Goal: Task Accomplishment & Management: Manage account settings

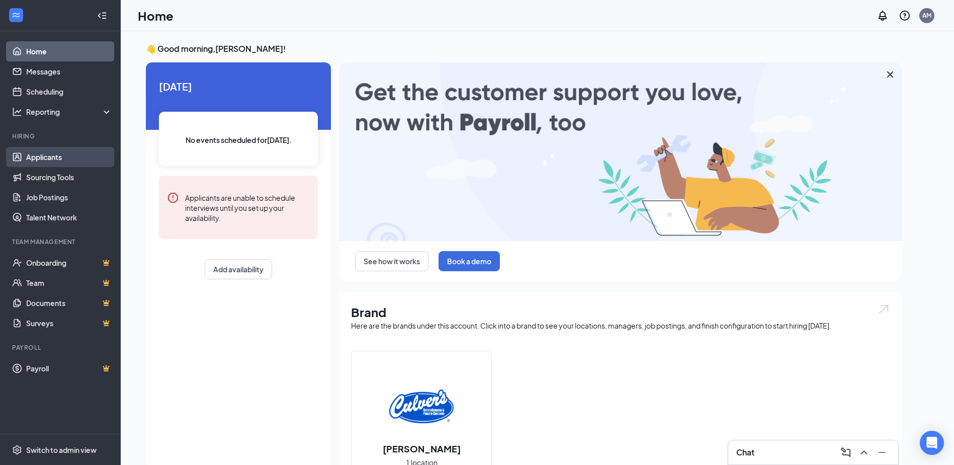
click at [47, 161] on link "Applicants" at bounding box center [69, 157] width 86 height 20
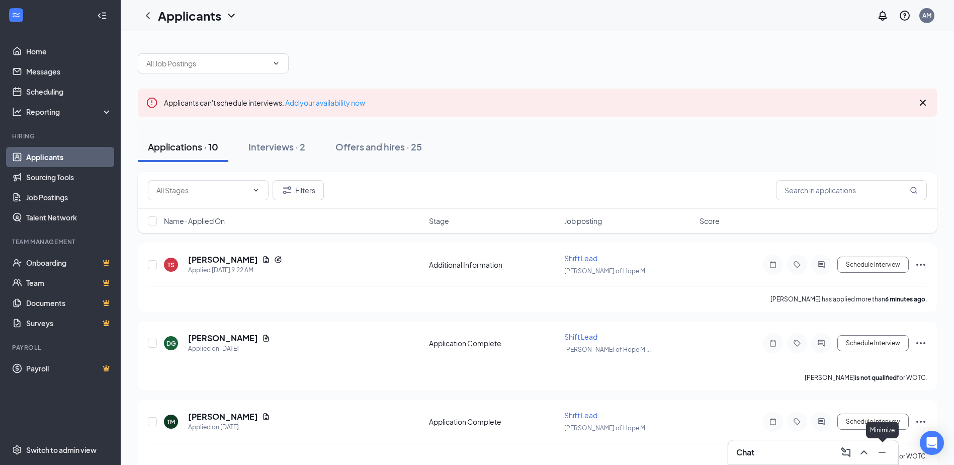
click at [884, 449] on icon "Minimize" at bounding box center [882, 452] width 12 height 12
click at [939, 408] on button at bounding box center [932, 408] width 24 height 24
click at [757, 453] on div "Chat" at bounding box center [813, 452] width 154 height 16
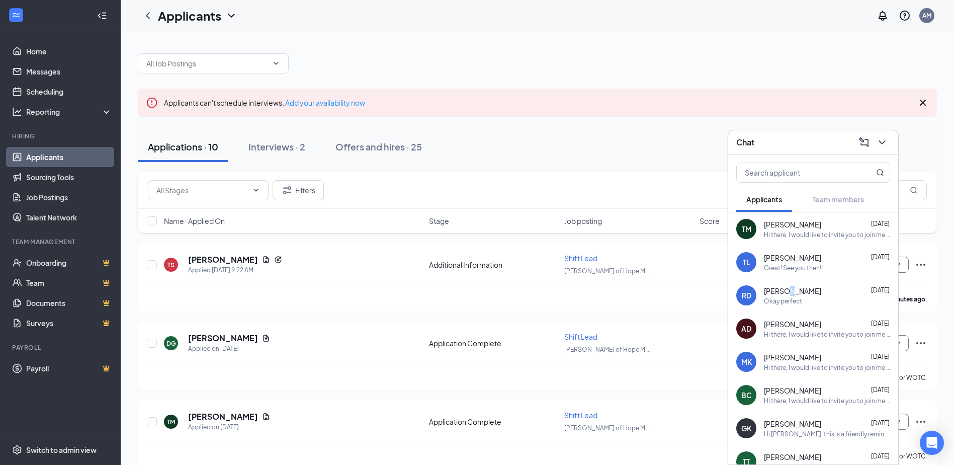
click at [791, 291] on span "[PERSON_NAME]" at bounding box center [792, 291] width 57 height 10
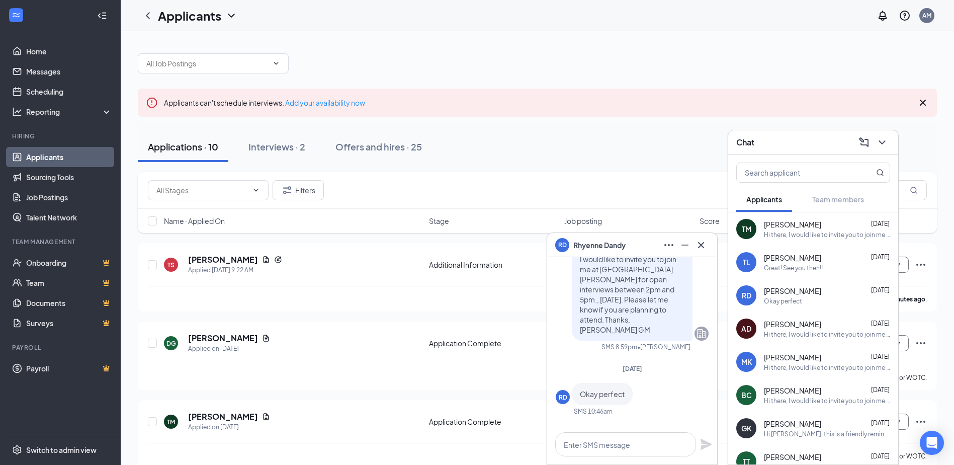
drag, startPoint x: 791, startPoint y: 291, endPoint x: 822, endPoint y: 301, distance: 32.3
click at [822, 301] on div "Okay perfect" at bounding box center [827, 301] width 126 height 9
click at [827, 294] on div "[PERSON_NAME] [DATE]" at bounding box center [827, 291] width 126 height 10
click at [799, 291] on span "[PERSON_NAME]" at bounding box center [792, 291] width 57 height 10
click at [794, 264] on div "Teanna Leak [DATE] Great! See you then!!" at bounding box center [827, 262] width 126 height 20
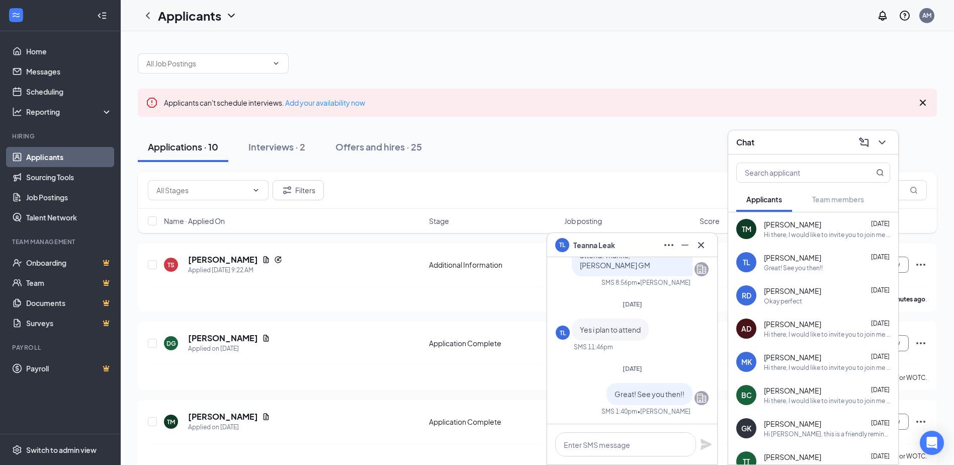
drag, startPoint x: 790, startPoint y: 263, endPoint x: 839, endPoint y: 267, distance: 49.4
click at [839, 267] on div "Great! See you then!!" at bounding box center [827, 268] width 126 height 9
click at [294, 148] on div "Interviews · 2" at bounding box center [276, 146] width 57 height 13
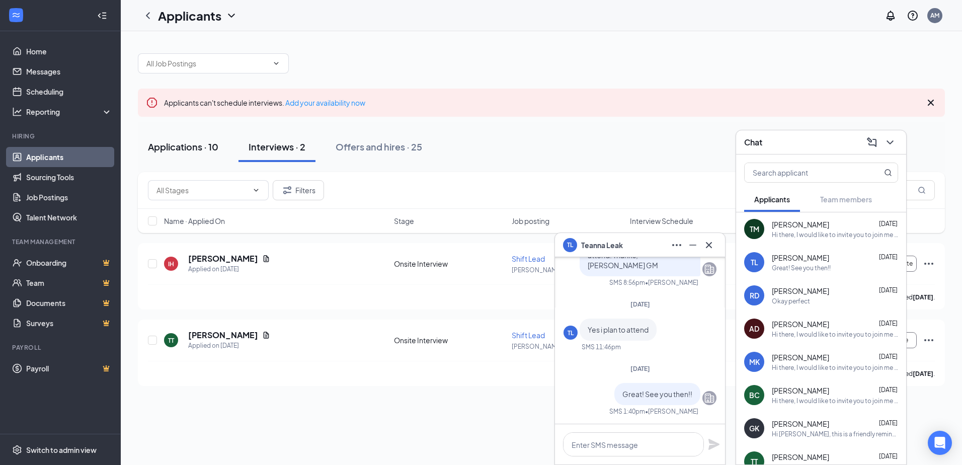
drag, startPoint x: 171, startPoint y: 149, endPoint x: 193, endPoint y: 142, distance: 23.1
click at [171, 149] on div "Applications · 10" at bounding box center [183, 146] width 70 height 13
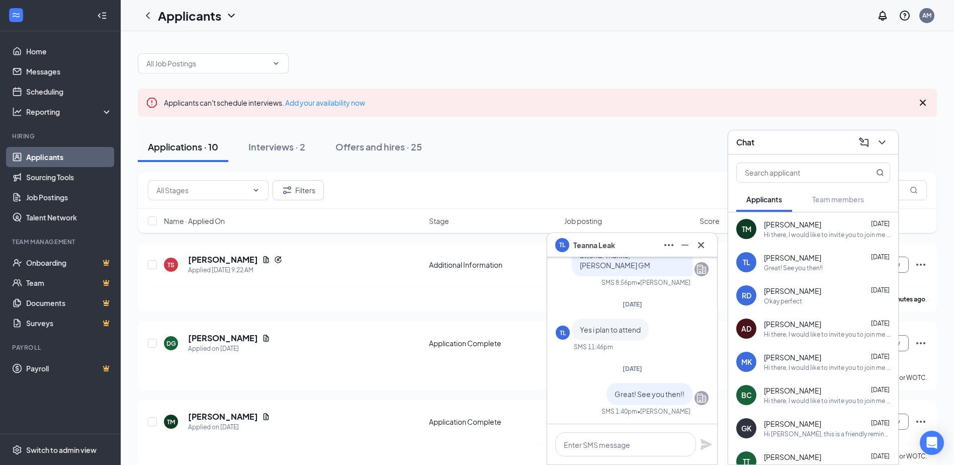
click at [813, 227] on div "[PERSON_NAME] [DATE]" at bounding box center [827, 224] width 126 height 10
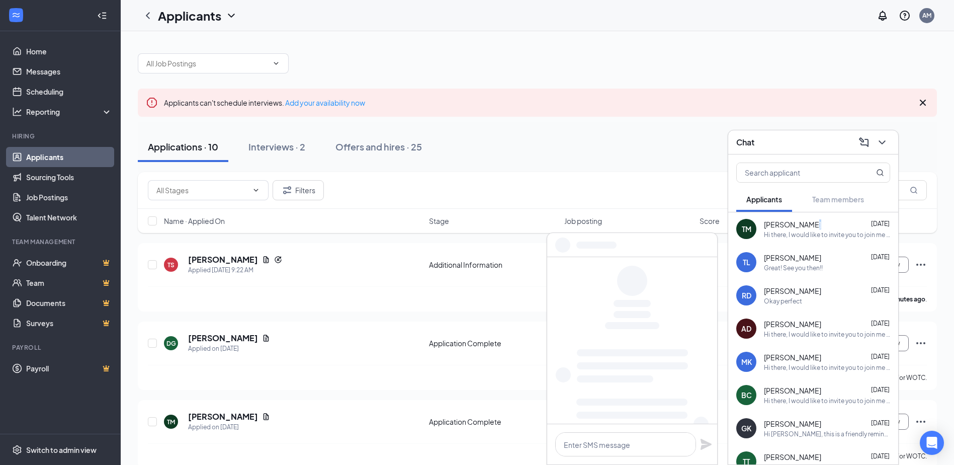
click at [812, 227] on div "[PERSON_NAME] [DATE]" at bounding box center [827, 224] width 126 height 10
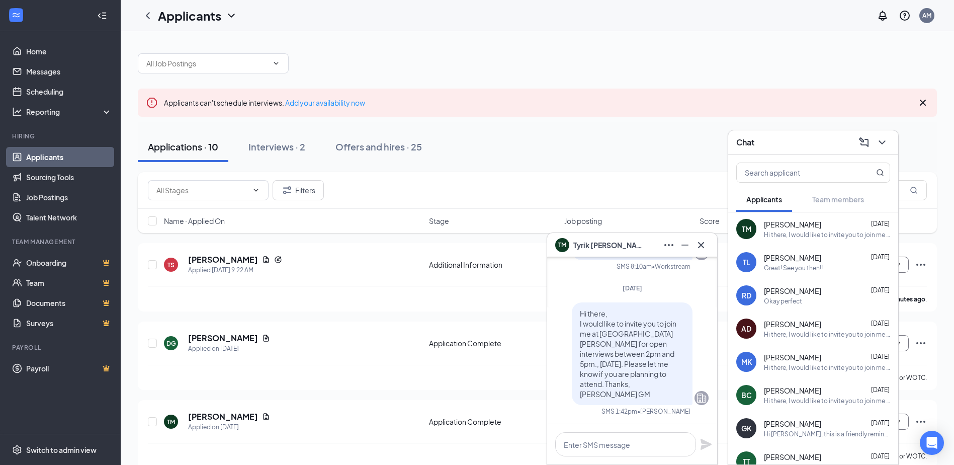
click at [819, 262] on div "[PERSON_NAME] [DATE]" at bounding box center [827, 257] width 126 height 10
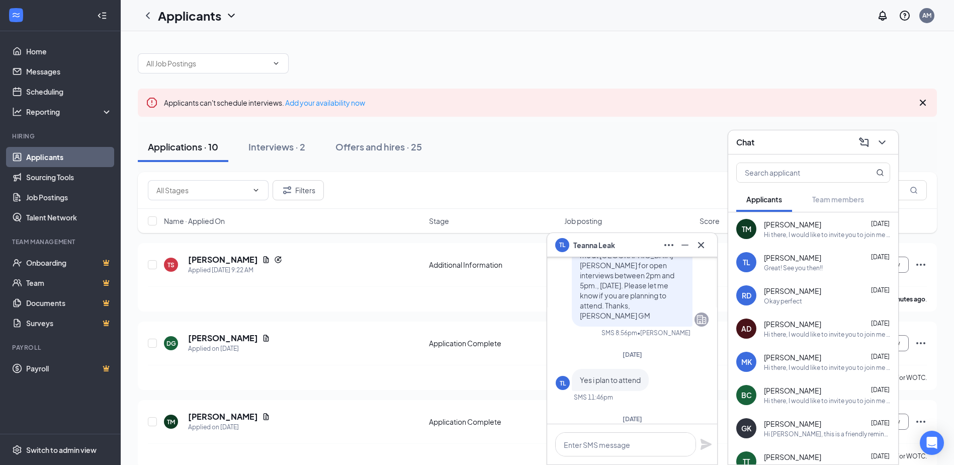
scroll to position [-101, 0]
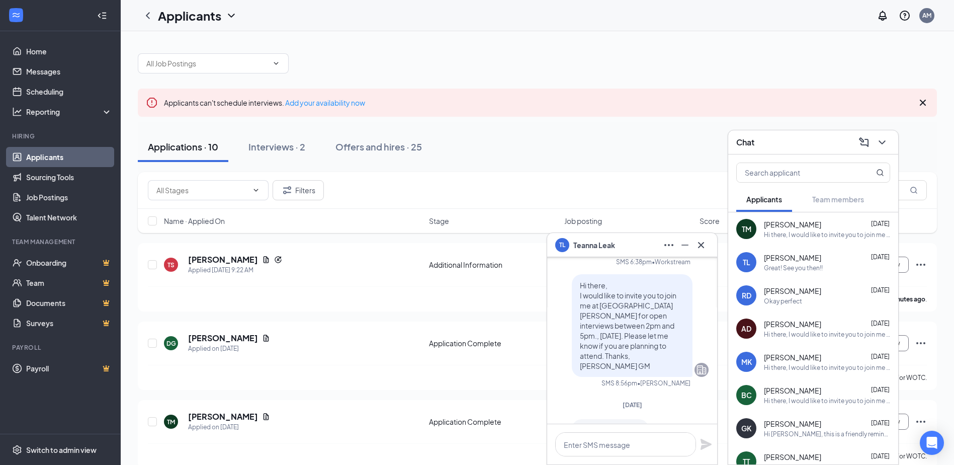
click at [788, 296] on div "[PERSON_NAME] [DATE] Okay perfect" at bounding box center [827, 296] width 126 height 20
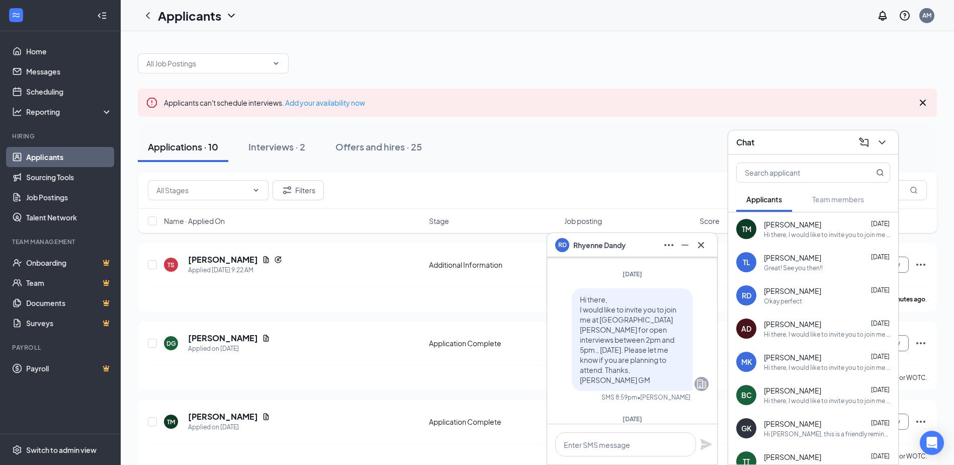
scroll to position [0, 0]
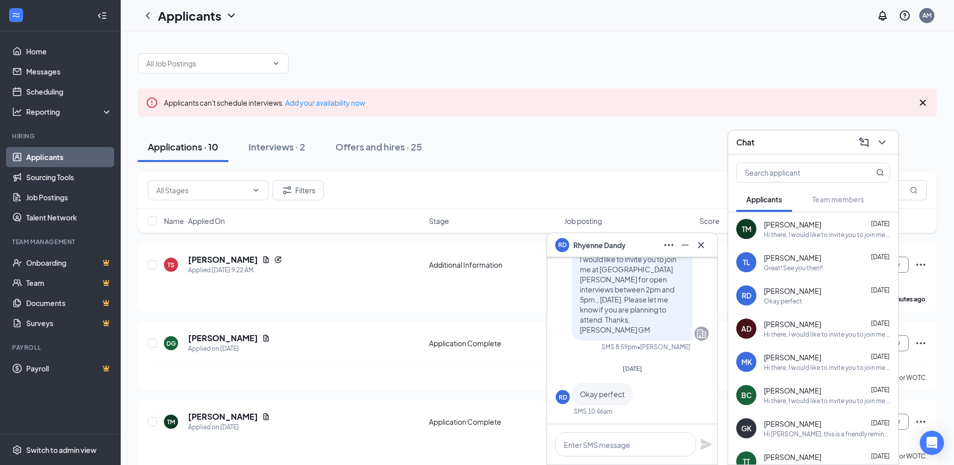
click at [800, 231] on div "Hi there, I would like to invite you to join me at [GEOGRAPHIC_DATA][PERSON_NAM…" at bounding box center [827, 234] width 126 height 9
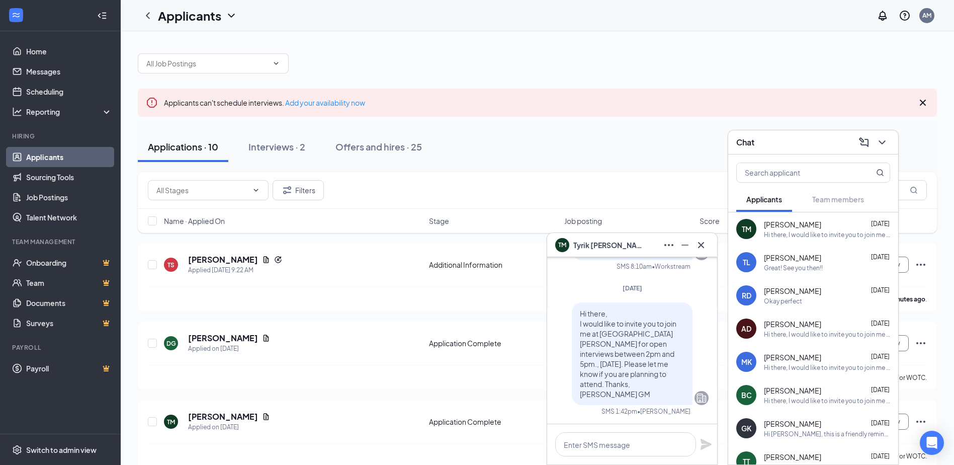
click at [796, 262] on span "[PERSON_NAME]" at bounding box center [792, 257] width 57 height 10
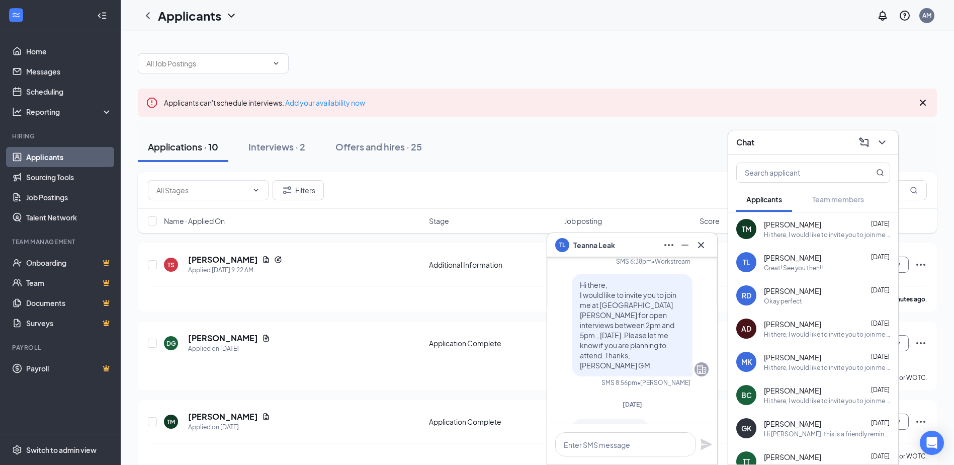
scroll to position [-101, 0]
click at [785, 252] on span "[PERSON_NAME]" at bounding box center [792, 257] width 57 height 10
click at [788, 299] on div "Okay perfect" at bounding box center [783, 301] width 38 height 9
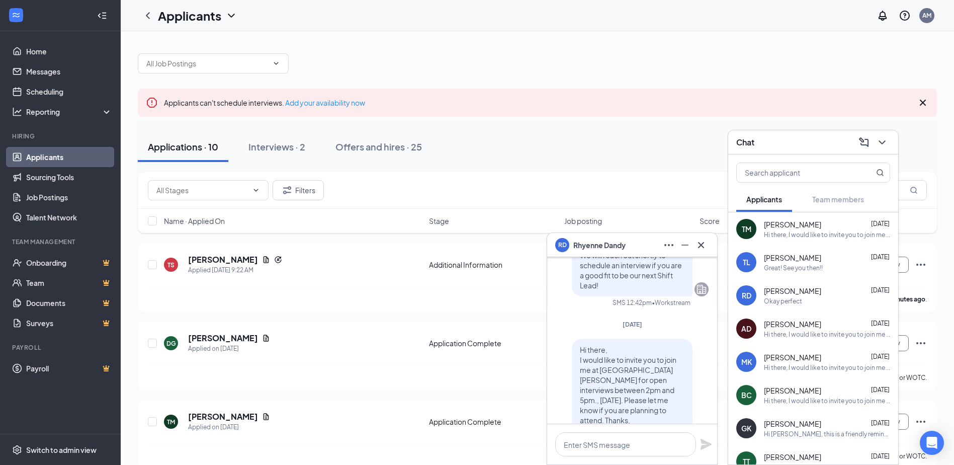
scroll to position [-151, 0]
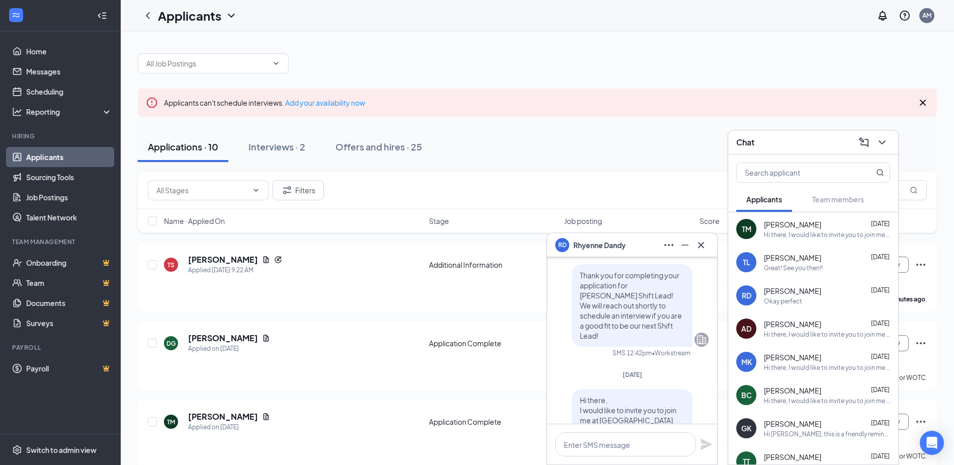
click at [794, 336] on div "Hi there, I would like to invite you to join me at [GEOGRAPHIC_DATA][PERSON_NAM…" at bounding box center [827, 334] width 126 height 9
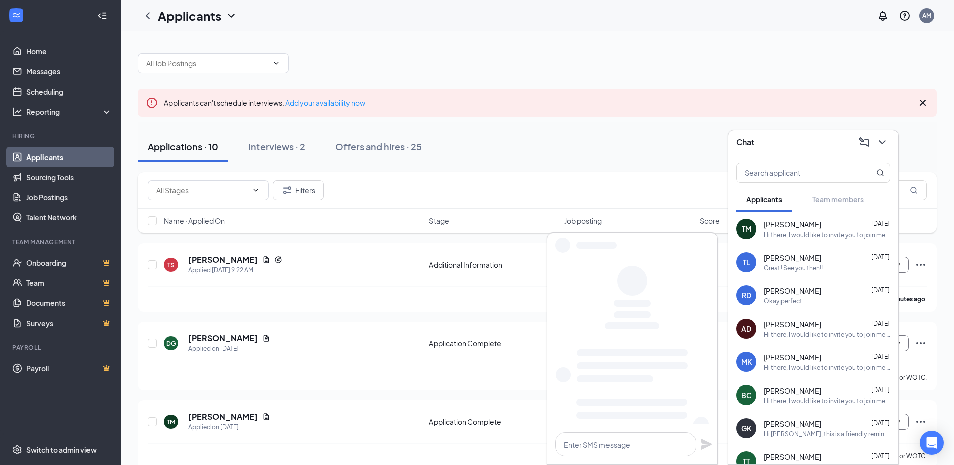
scroll to position [0, 0]
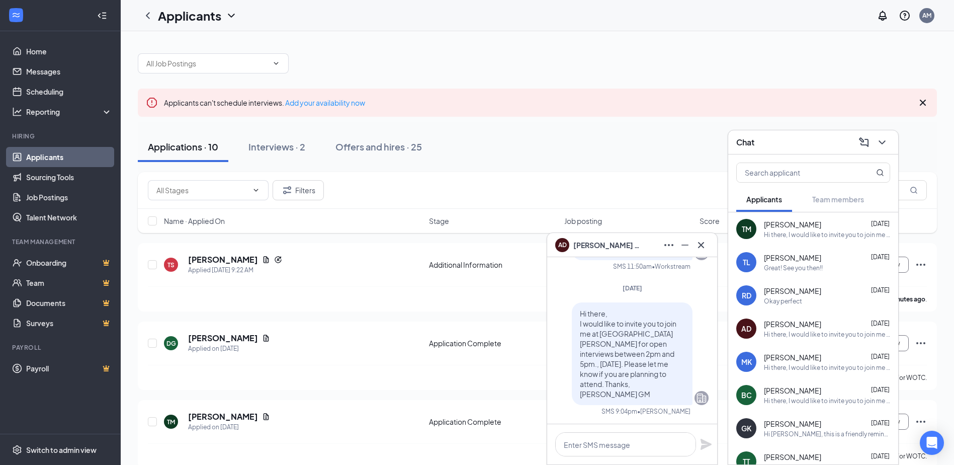
click at [797, 364] on div "Hi there, I would like to invite you to join me at [GEOGRAPHIC_DATA][PERSON_NAM…" at bounding box center [827, 367] width 126 height 9
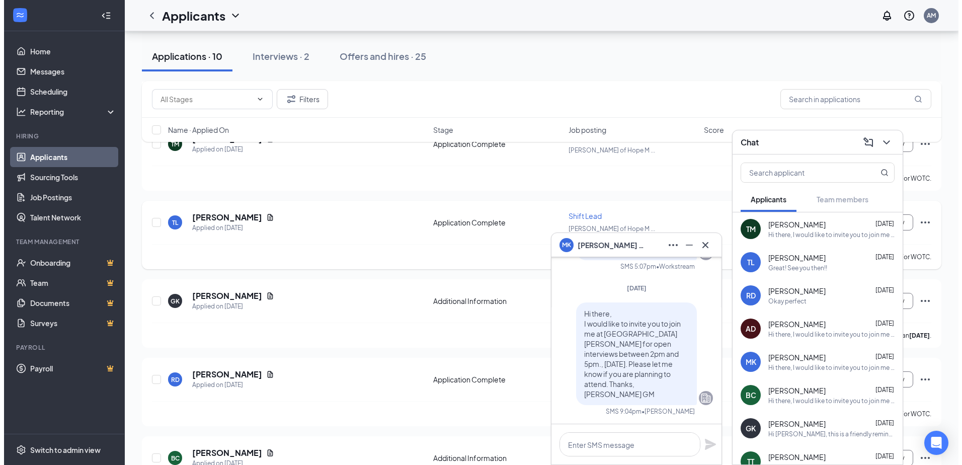
scroll to position [302, 0]
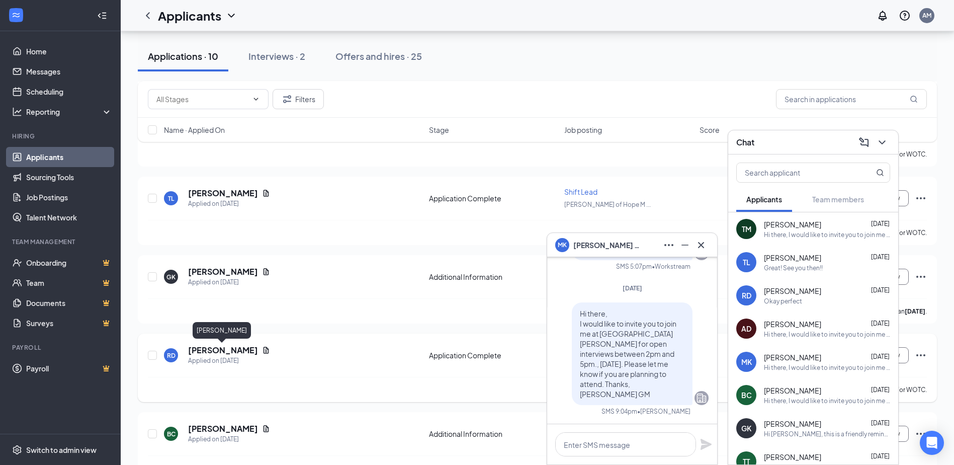
click at [234, 348] on h5 "[PERSON_NAME]" at bounding box center [223, 350] width 70 height 11
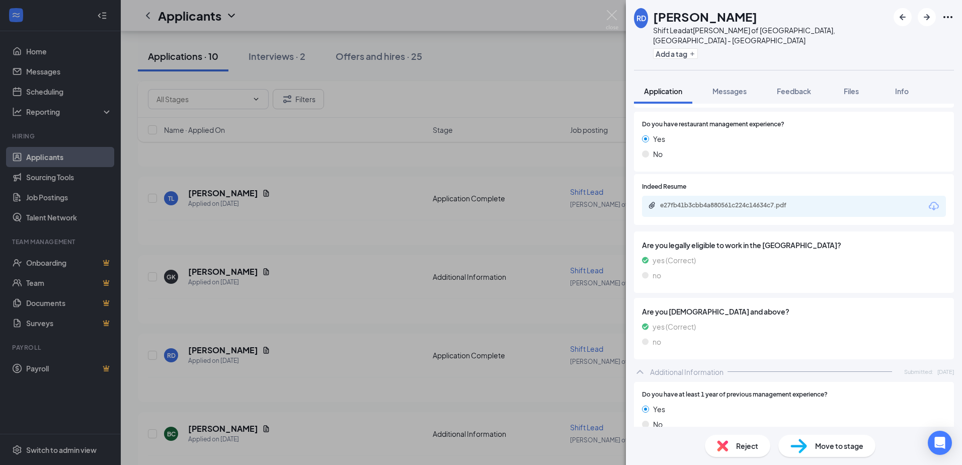
scroll to position [110, 0]
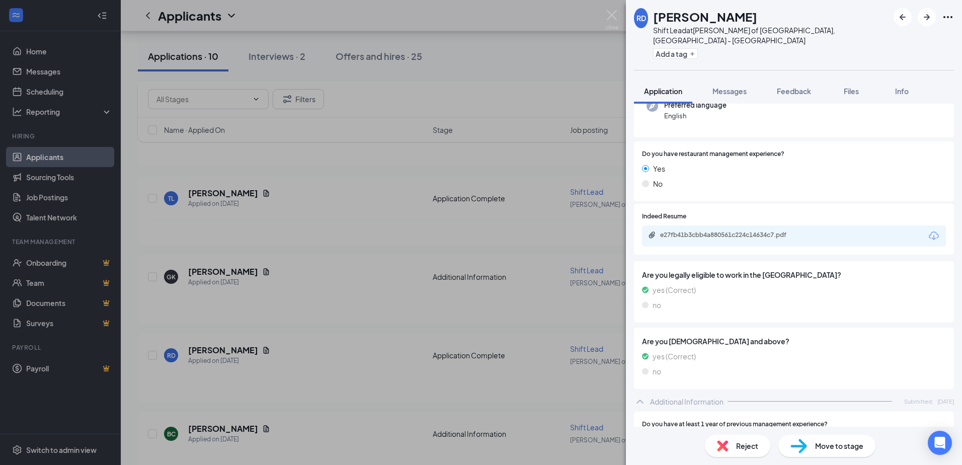
click at [928, 231] on icon "Download" at bounding box center [933, 235] width 10 height 9
click at [592, 58] on div "RD [PERSON_NAME] Lead at [GEOGRAPHIC_DATA][PERSON_NAME] of [GEOGRAPHIC_DATA], […" at bounding box center [481, 232] width 962 height 465
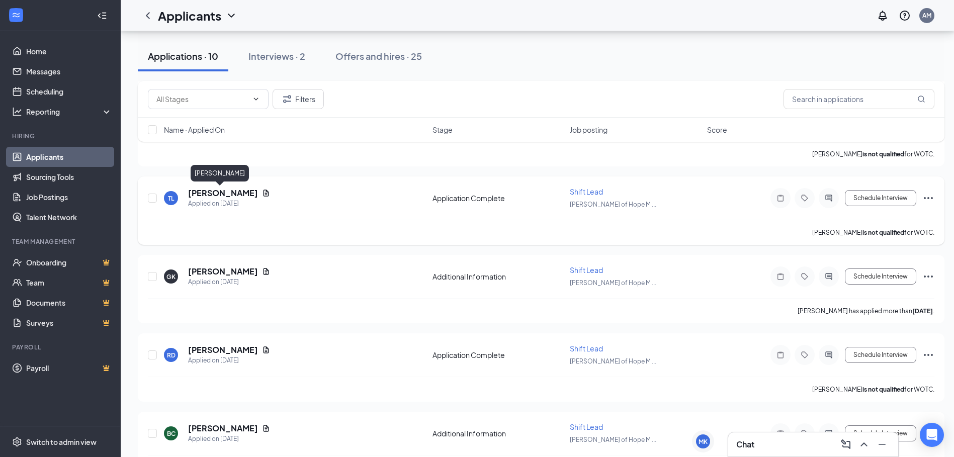
click at [227, 191] on h5 "[PERSON_NAME]" at bounding box center [223, 193] width 70 height 11
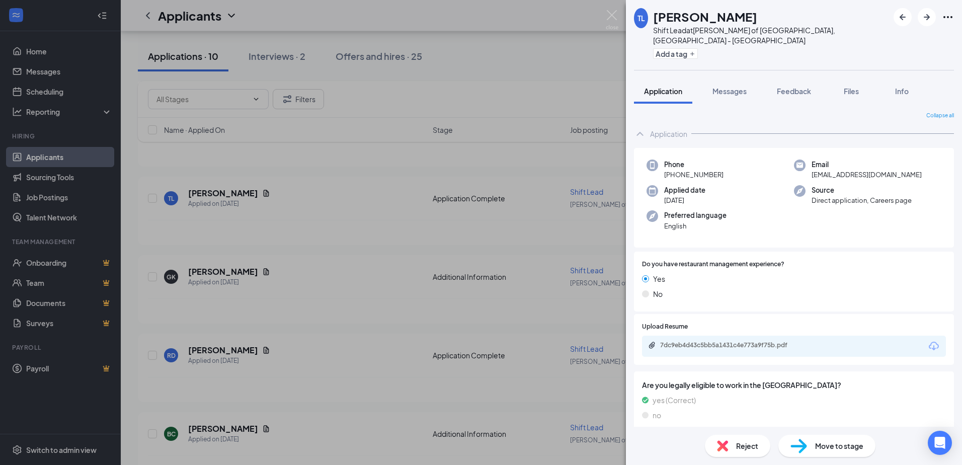
click at [927, 340] on icon "Download" at bounding box center [933, 346] width 12 height 12
click at [938, 440] on icon "Open Intercom Messenger" at bounding box center [939, 442] width 12 height 13
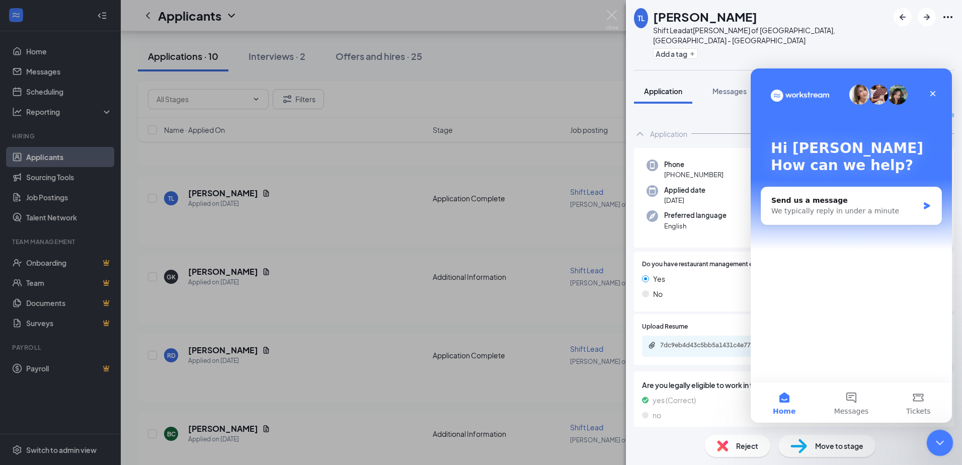
click at [933, 438] on icon "Close Intercom Messenger" at bounding box center [938, 441] width 12 height 12
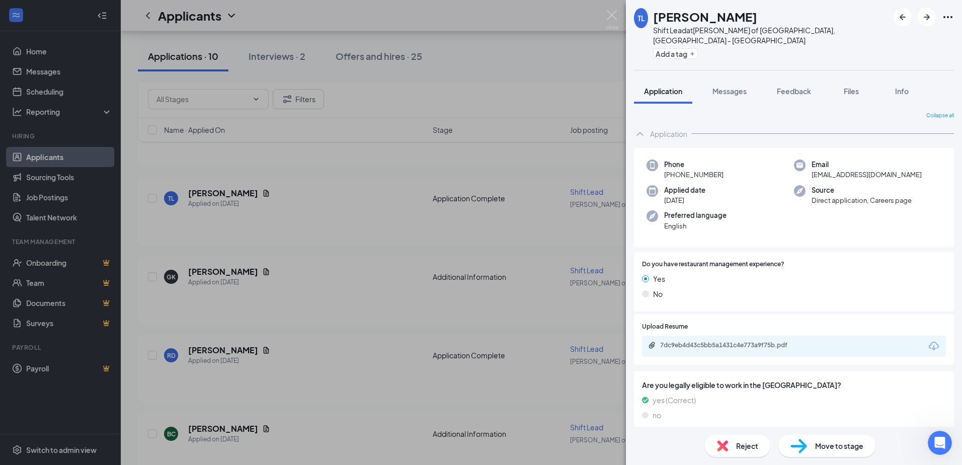
click at [528, 416] on div "TL Teanna Leak Shift Lead at [PERSON_NAME] of [GEOGRAPHIC_DATA], [GEOGRAPHIC_DA…" at bounding box center [481, 232] width 962 height 465
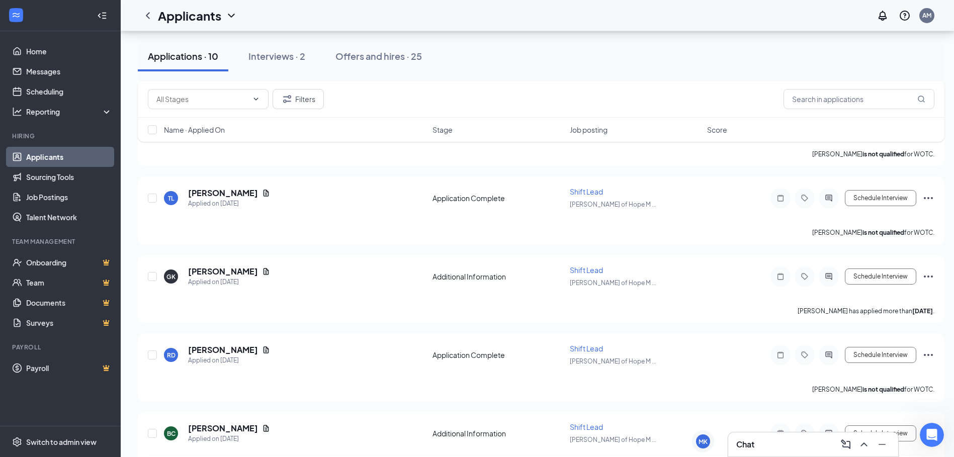
click at [784, 444] on div "Chat" at bounding box center [813, 445] width 154 height 16
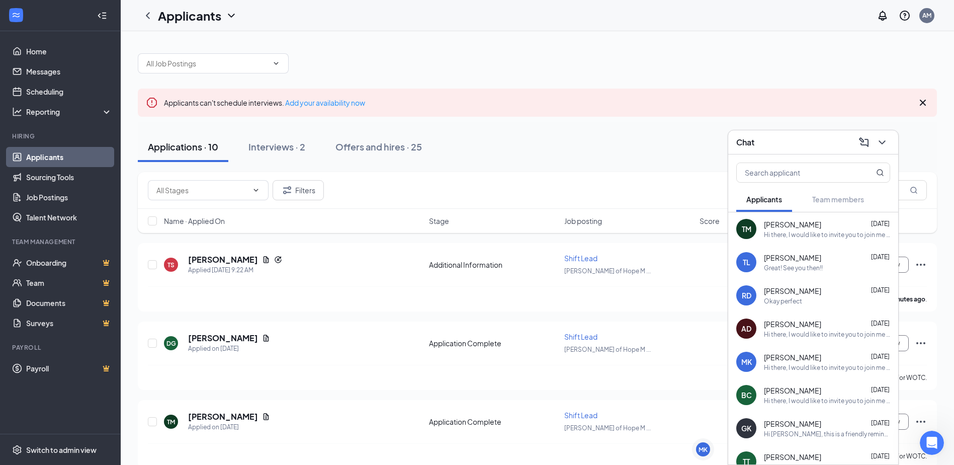
click at [780, 256] on span "[PERSON_NAME]" at bounding box center [792, 257] width 57 height 10
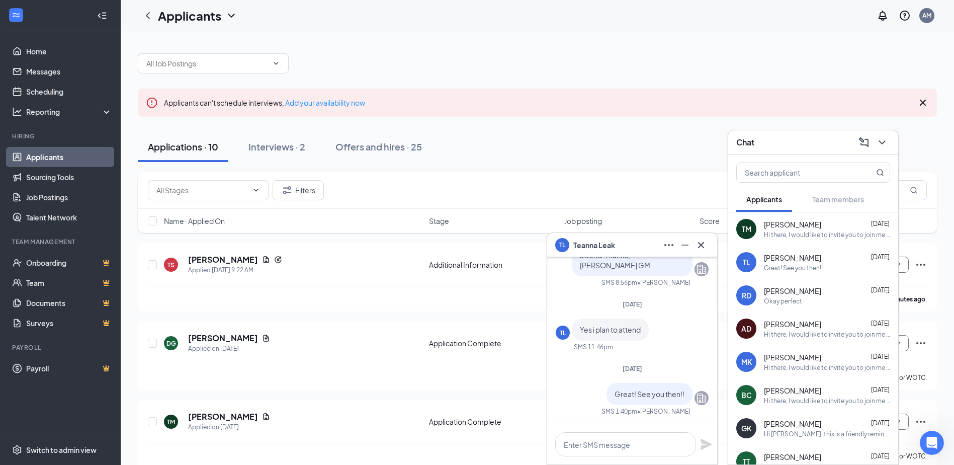
click at [589, 243] on span "[PERSON_NAME]" at bounding box center [594, 244] width 42 height 11
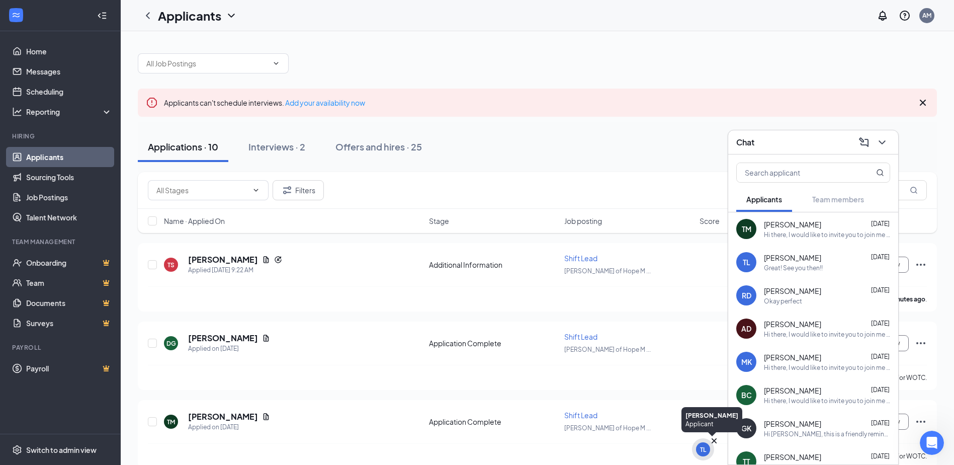
click at [701, 454] on div "TL" at bounding box center [703, 449] width 14 height 14
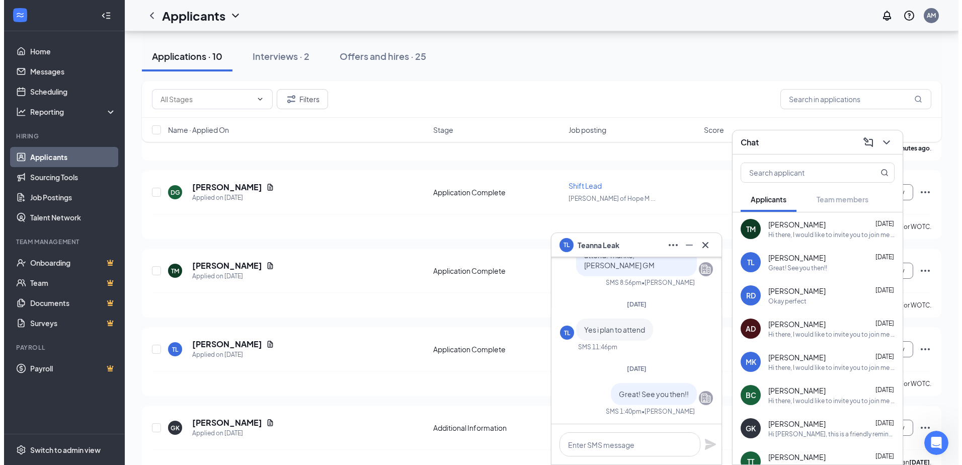
scroll to position [50, 0]
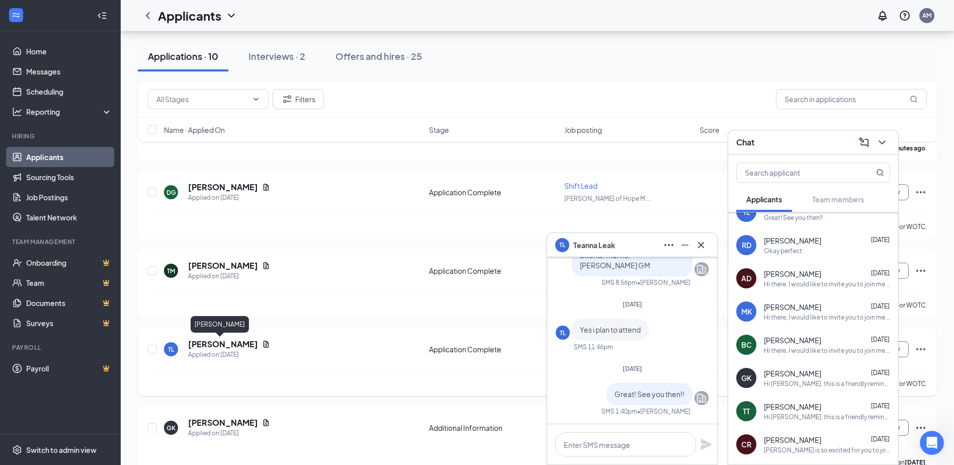
click at [233, 339] on h5 "[PERSON_NAME]" at bounding box center [223, 343] width 70 height 11
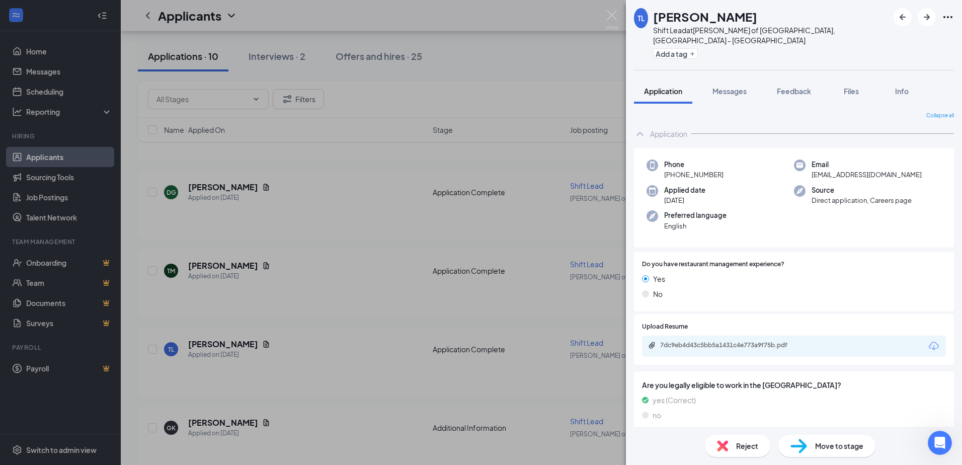
click at [928, 340] on icon "Download" at bounding box center [933, 346] width 12 height 12
